Goal: Transaction & Acquisition: Purchase product/service

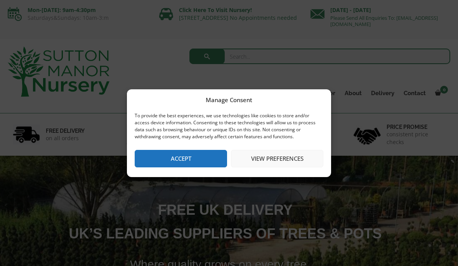
click at [161, 162] on button "Accept" at bounding box center [181, 158] width 92 height 17
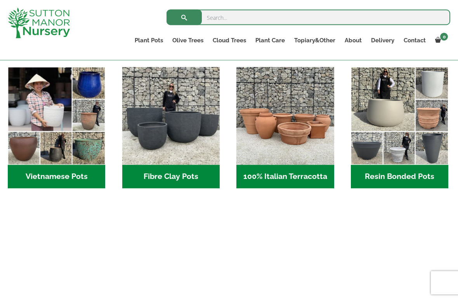
scroll to position [253, 0]
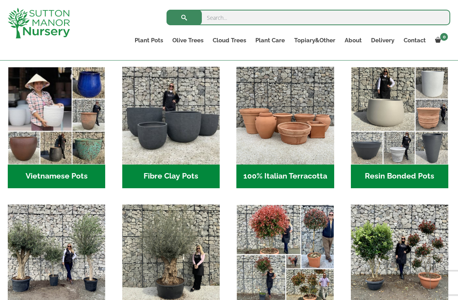
click at [34, 116] on img "Visit product category Vietnamese Pots" at bounding box center [56, 115] width 97 height 97
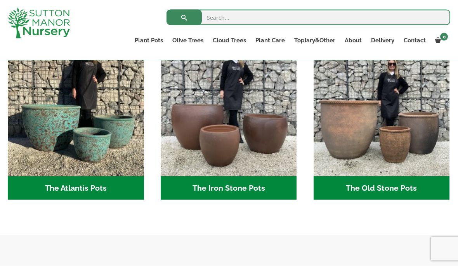
scroll to position [429, 0]
click at [26, 138] on img "Visit product category The Atlantis Pots" at bounding box center [76, 108] width 136 height 136
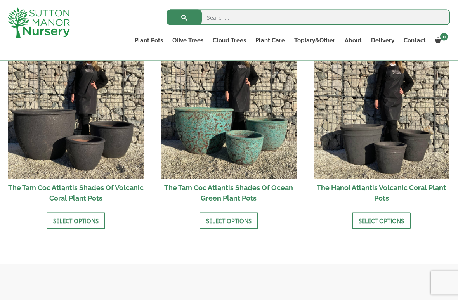
scroll to position [687, 0]
click at [204, 220] on link "Select options" at bounding box center [228, 220] width 59 height 16
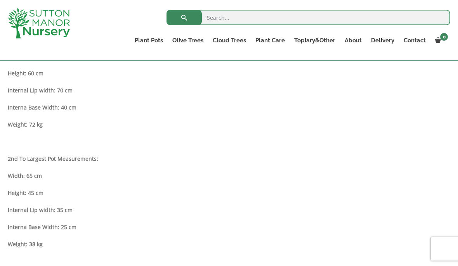
scroll to position [467, 0]
